Goal: Find specific page/section: Find specific page/section

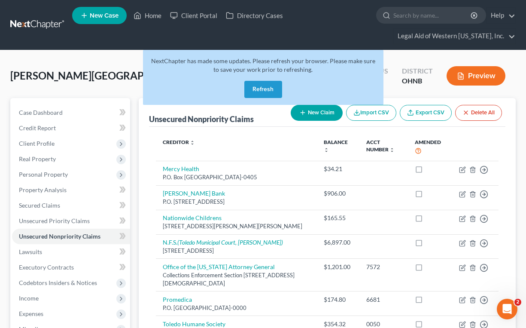
click at [271, 89] on button "Refresh" at bounding box center [263, 89] width 38 height 17
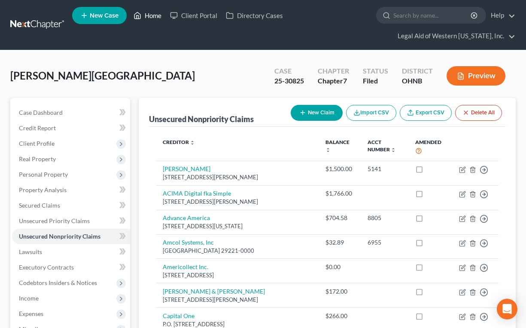
click at [156, 15] on link "Home" at bounding box center [147, 15] width 36 height 15
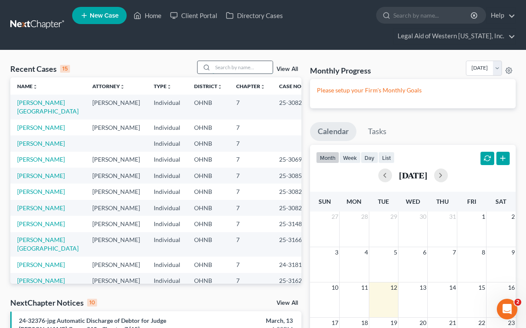
click at [245, 64] on input "search" at bounding box center [243, 67] width 60 height 12
type input "[PERSON_NAME]"
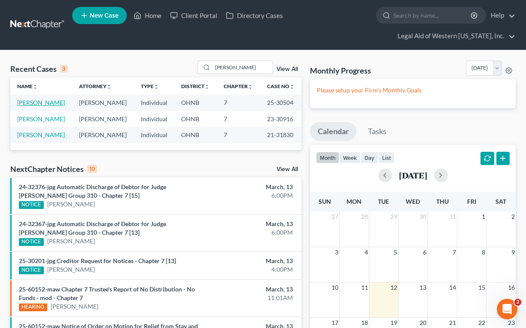
click at [39, 102] on link "[PERSON_NAME]" at bounding box center [41, 102] width 48 height 7
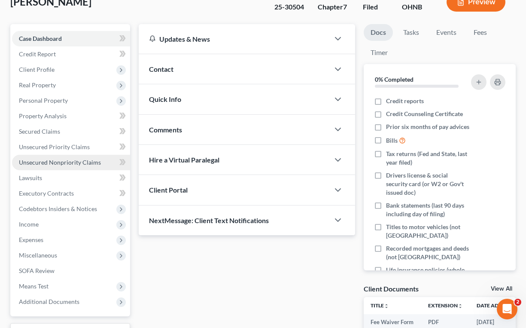
scroll to position [86, 0]
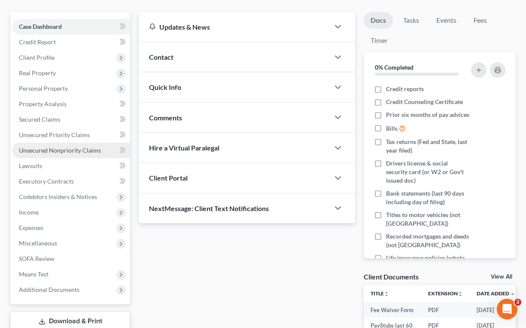
click at [88, 149] on span "Unsecured Nonpriority Claims" at bounding box center [60, 149] width 82 height 7
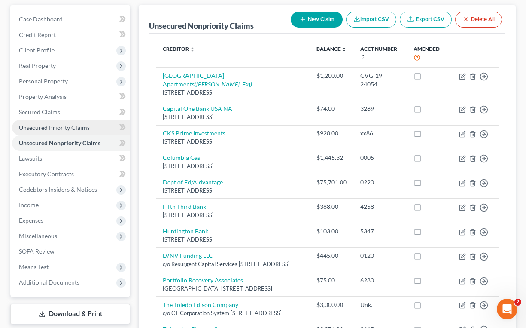
scroll to position [86, 0]
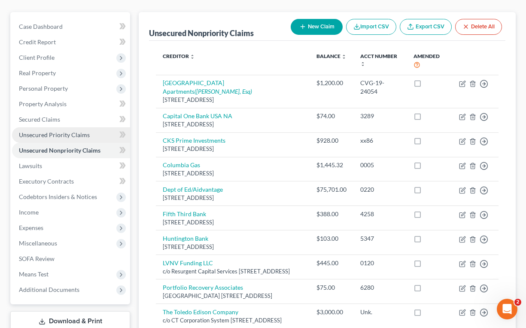
click at [67, 133] on span "Unsecured Priority Claims" at bounding box center [54, 134] width 71 height 7
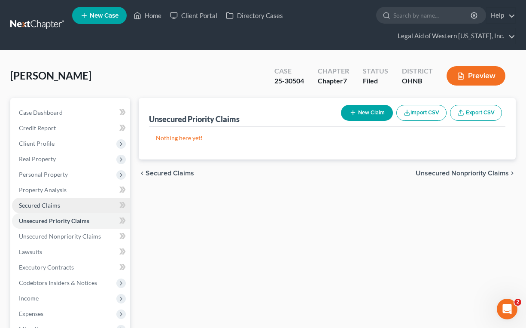
click at [58, 201] on link "Secured Claims" at bounding box center [71, 205] width 118 height 15
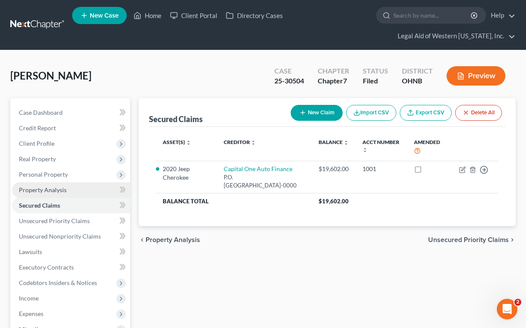
click at [58, 191] on span "Property Analysis" at bounding box center [43, 189] width 48 height 7
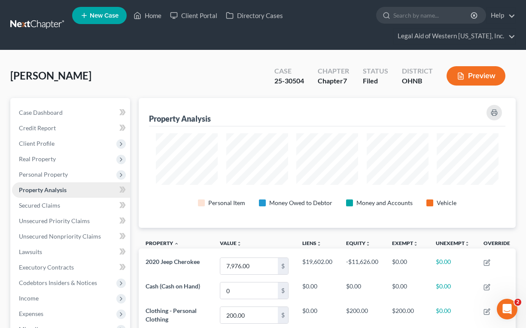
scroll to position [130, 377]
click at [55, 176] on span "Personal Property" at bounding box center [43, 173] width 49 height 7
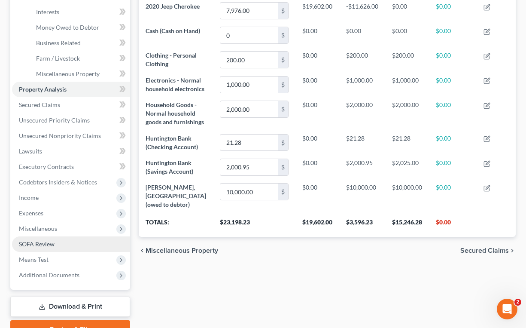
scroll to position [258, 0]
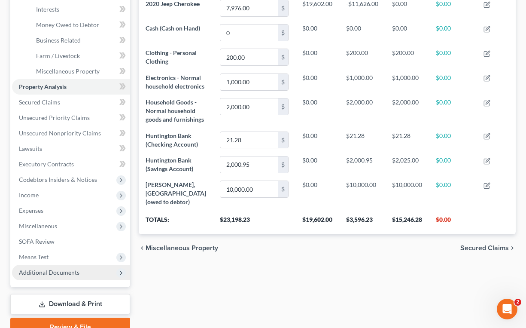
click at [57, 270] on span "Additional Documents" at bounding box center [49, 271] width 61 height 7
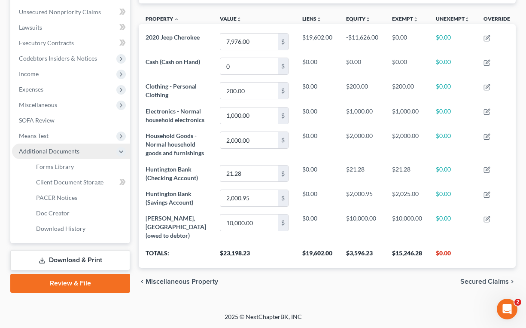
scroll to position [222, 0]
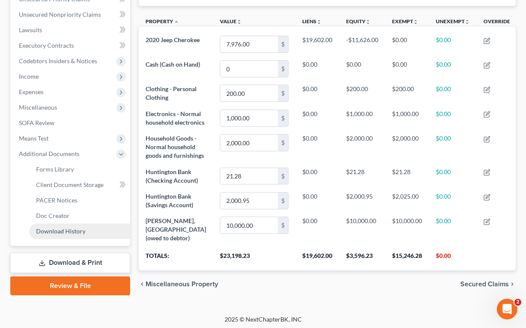
click at [58, 228] on span "Download History" at bounding box center [60, 230] width 49 height 7
